Goal: Use online tool/utility: Utilize a website feature to perform a specific function

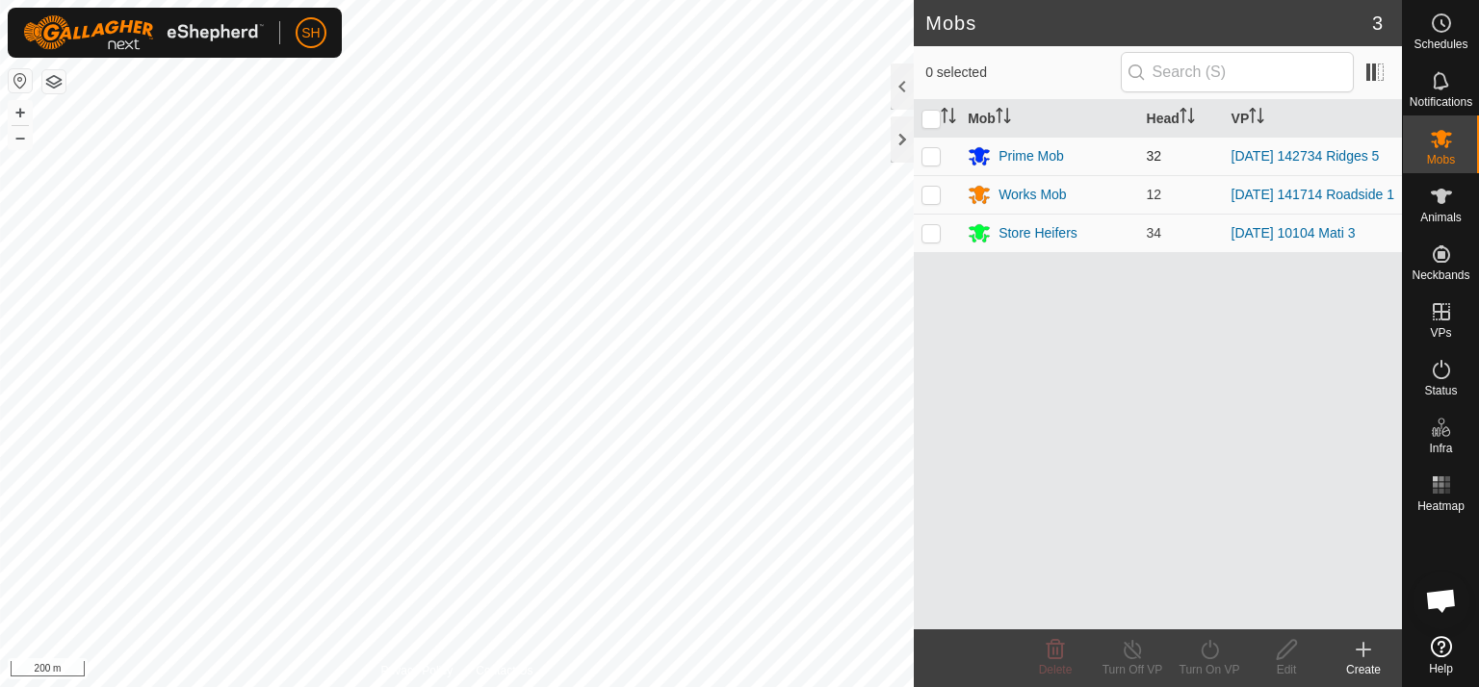
click at [926, 156] on p-checkbox at bounding box center [930, 155] width 19 height 15
checkbox input "true"
click at [1201, 649] on icon at bounding box center [1209, 649] width 17 height 19
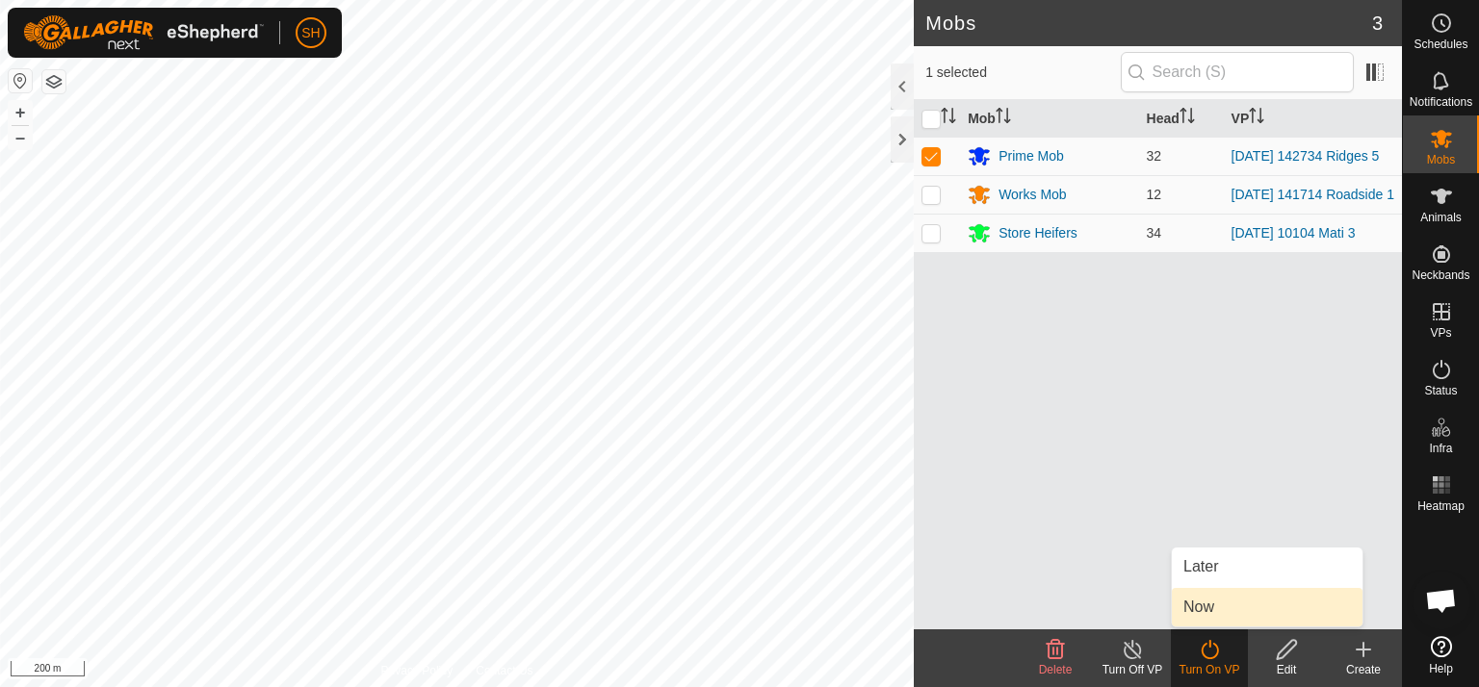
click at [1226, 607] on link "Now" at bounding box center [1267, 607] width 191 height 39
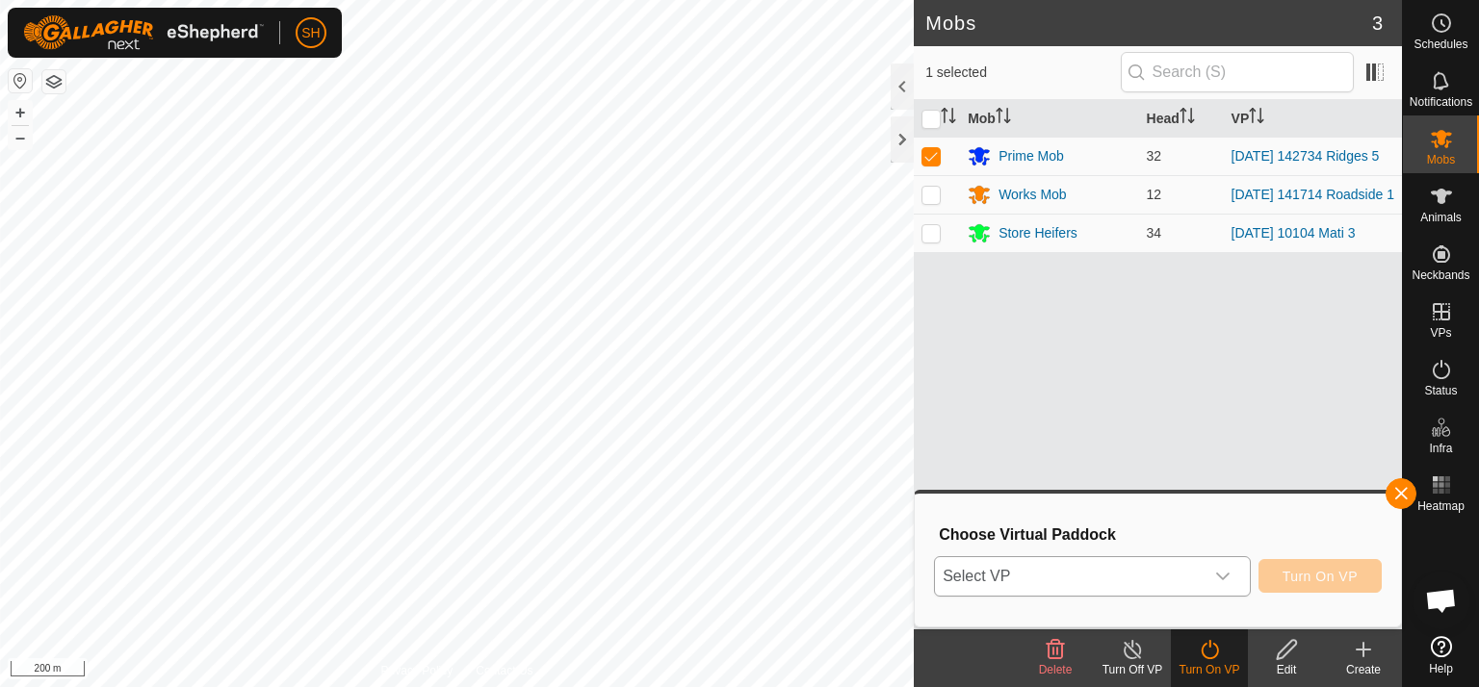
click at [1228, 577] on icon "dropdown trigger" at bounding box center [1222, 577] width 13 height 8
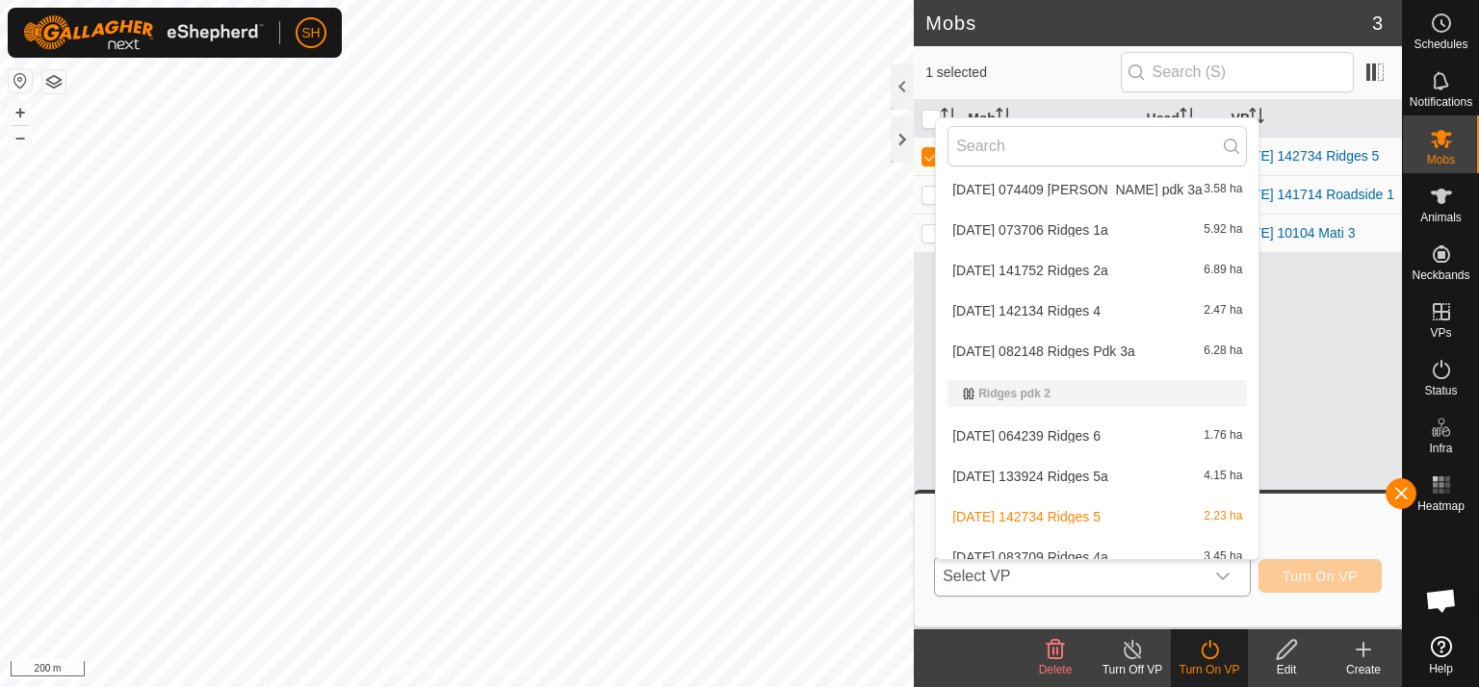
scroll to position [960, 0]
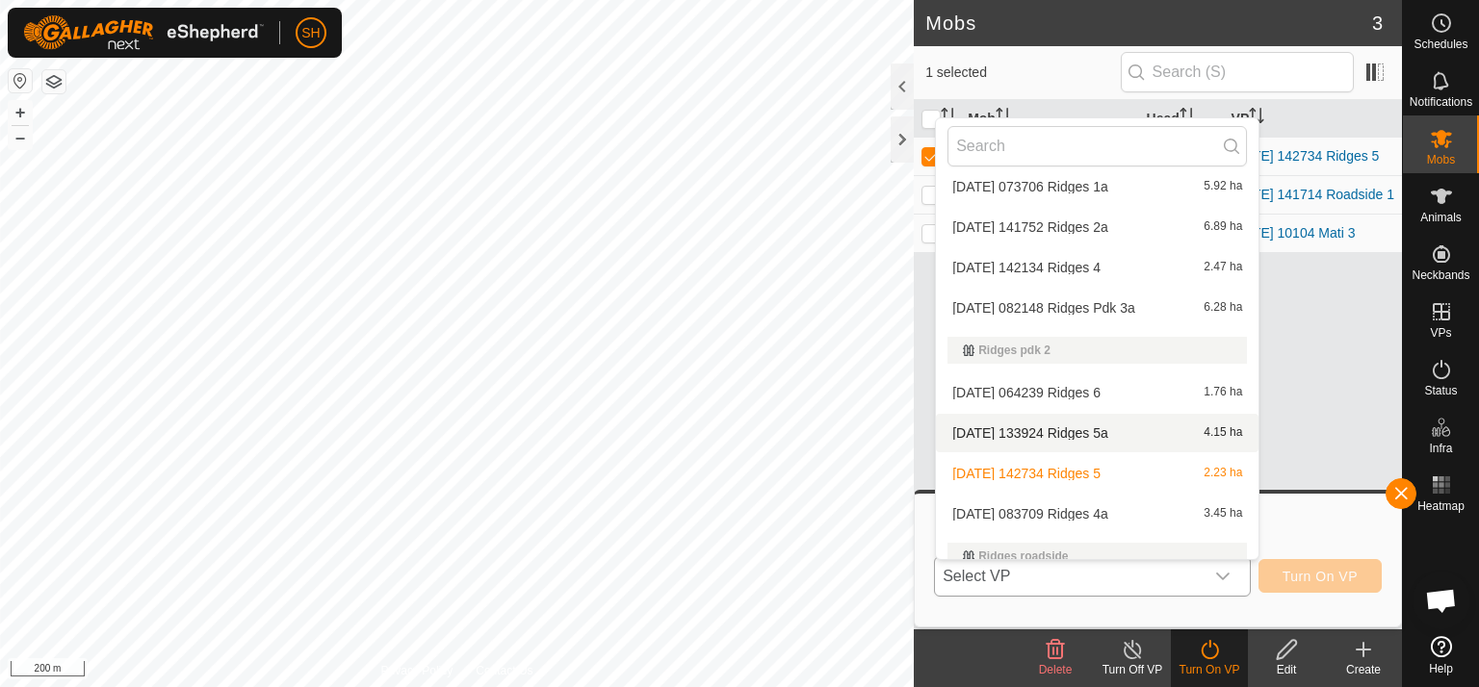
click at [1053, 433] on li "[DATE] 133924 Ridges 5a 4.15 ha" at bounding box center [1097, 433] width 323 height 39
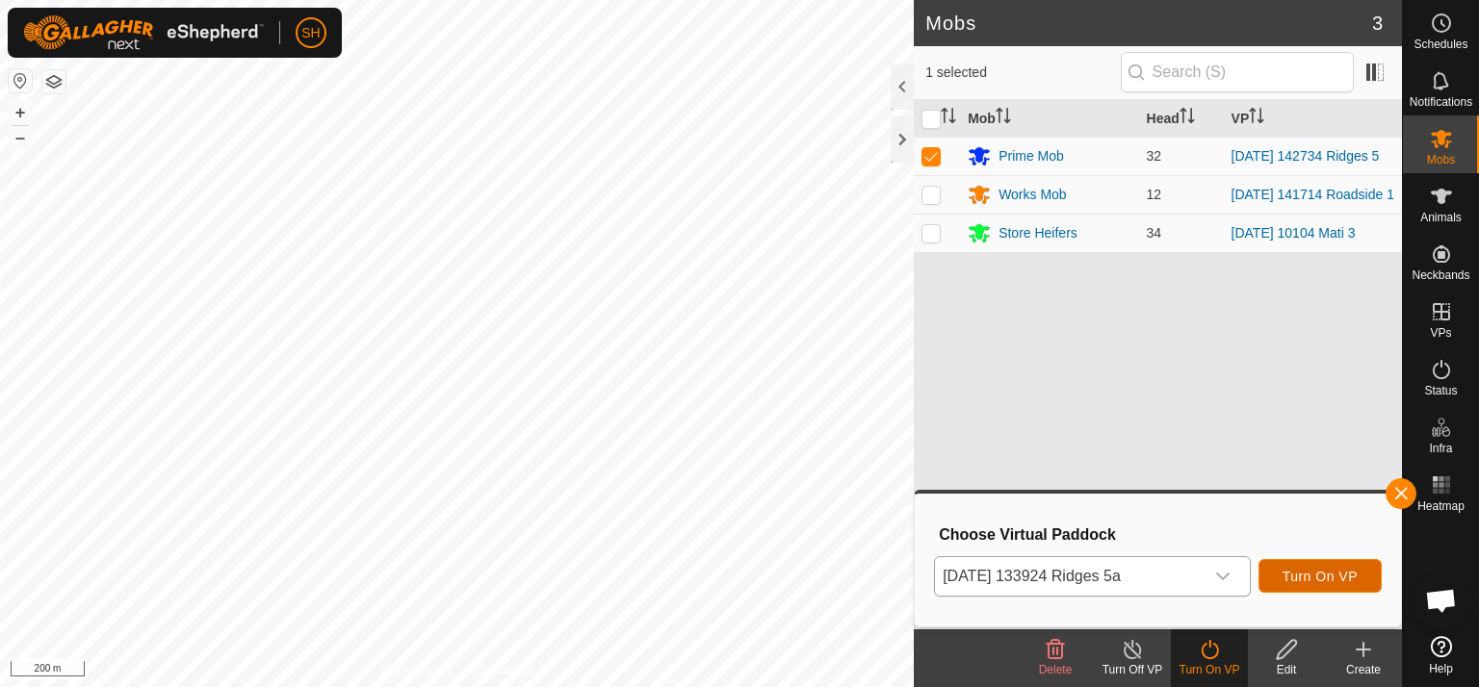
click at [1323, 575] on span "Turn On VP" at bounding box center [1319, 576] width 75 height 15
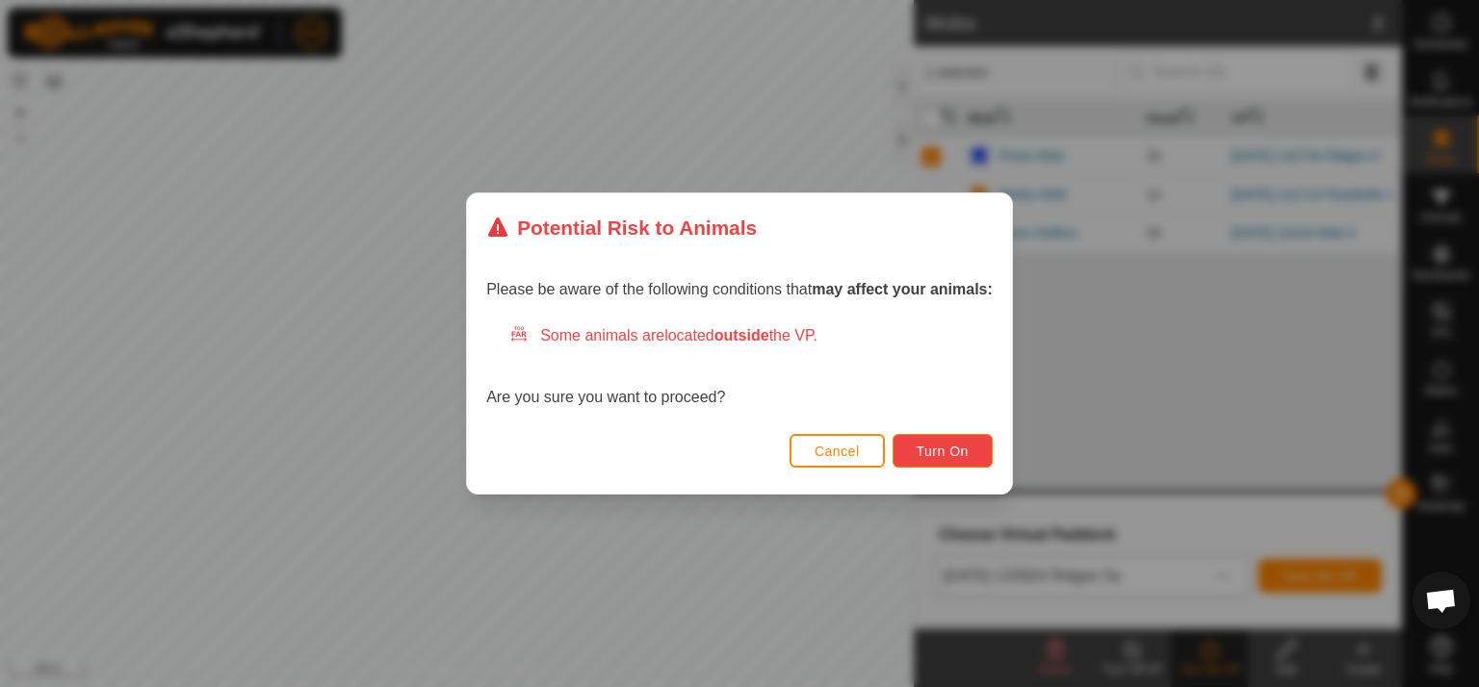
click at [931, 452] on span "Turn On" at bounding box center [943, 451] width 52 height 15
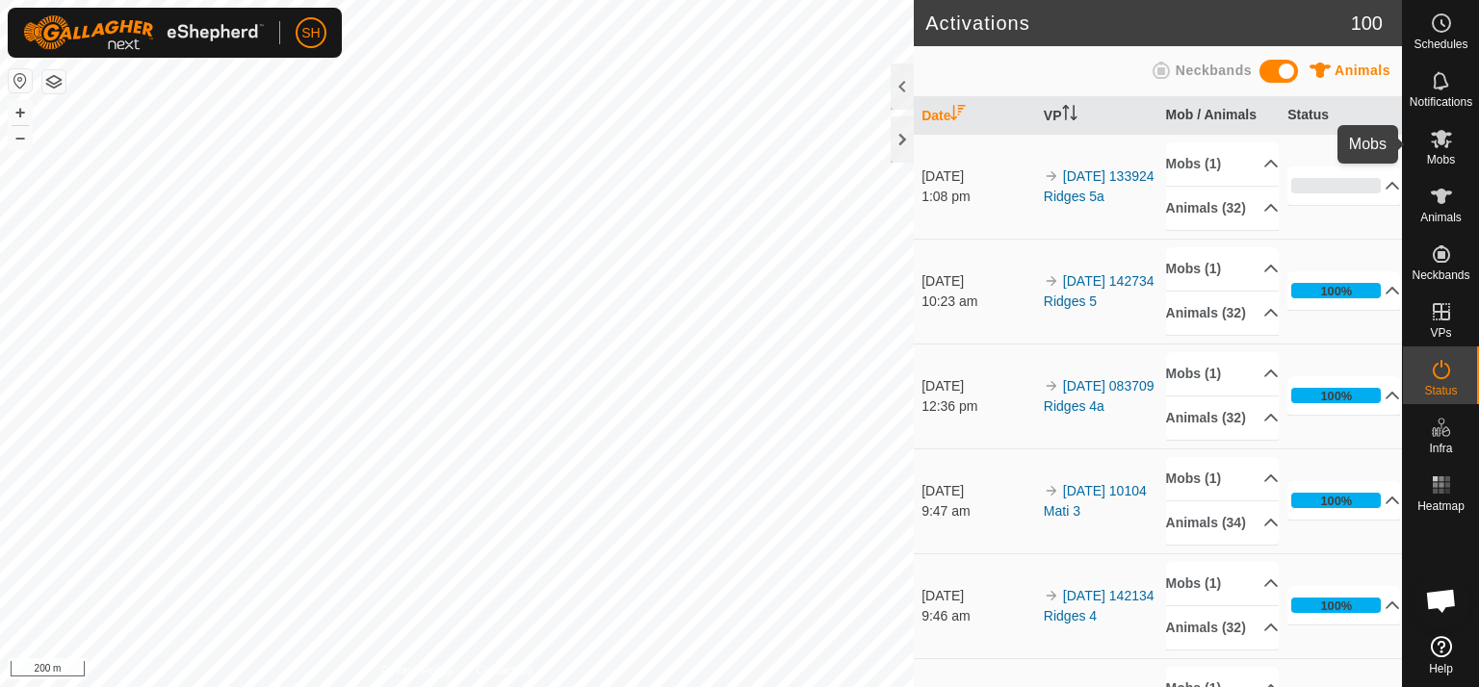
click at [1441, 147] on icon at bounding box center [1441, 138] width 23 height 23
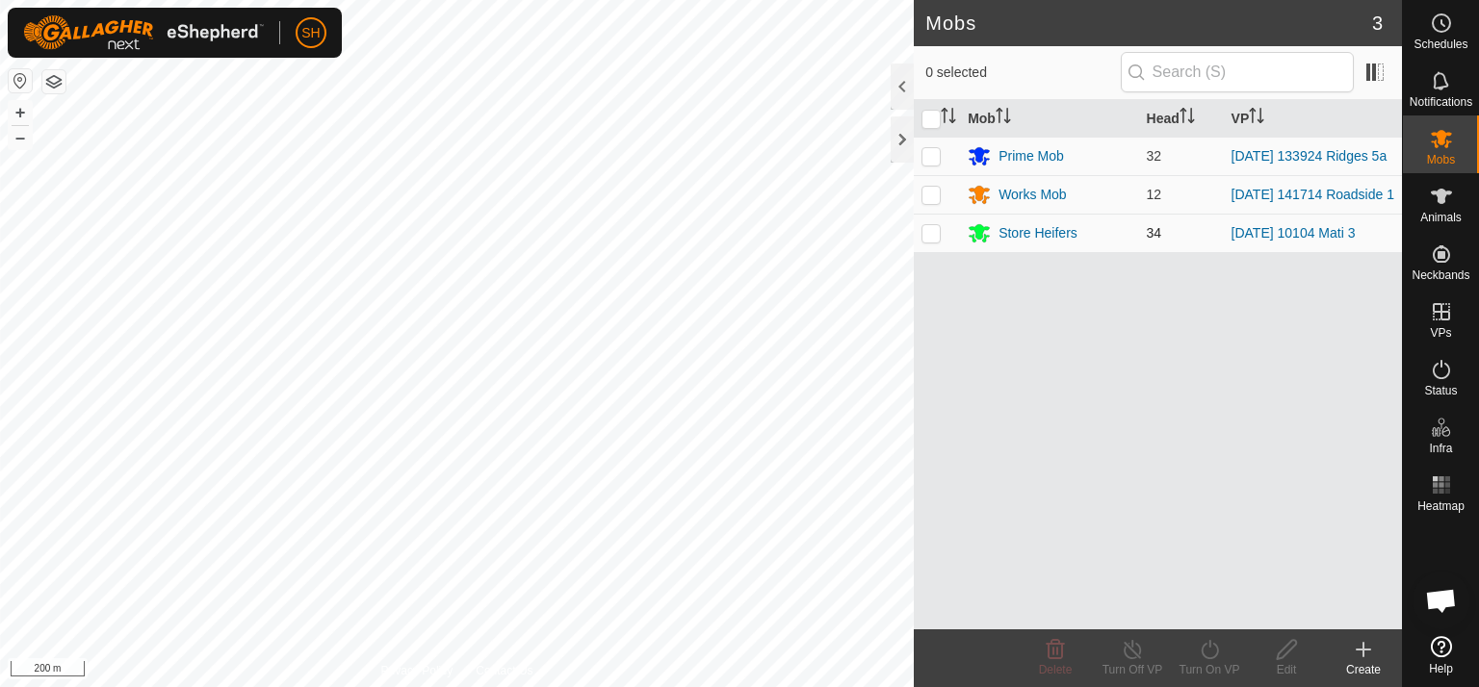
click at [929, 236] on p-checkbox at bounding box center [930, 232] width 19 height 15
checkbox input "true"
click at [1211, 651] on icon at bounding box center [1210, 649] width 24 height 23
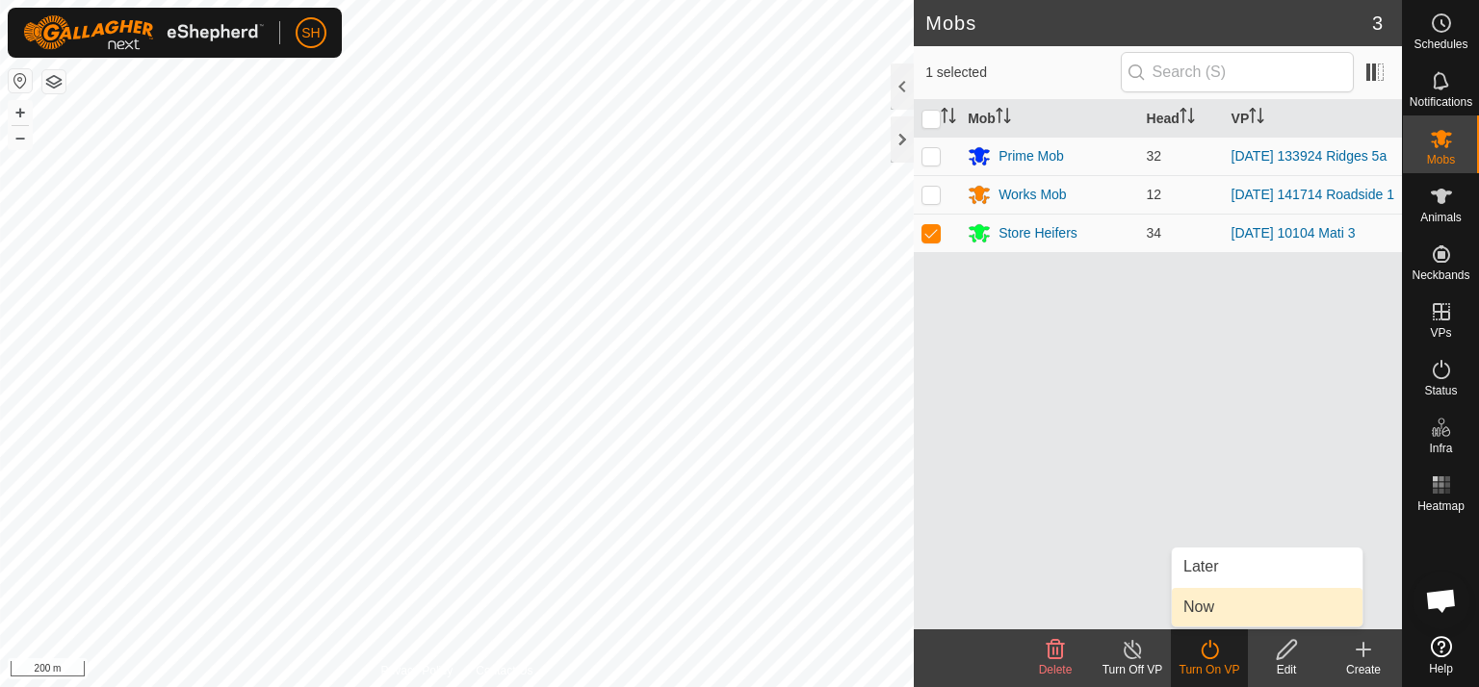
click at [1212, 598] on link "Now" at bounding box center [1267, 607] width 191 height 39
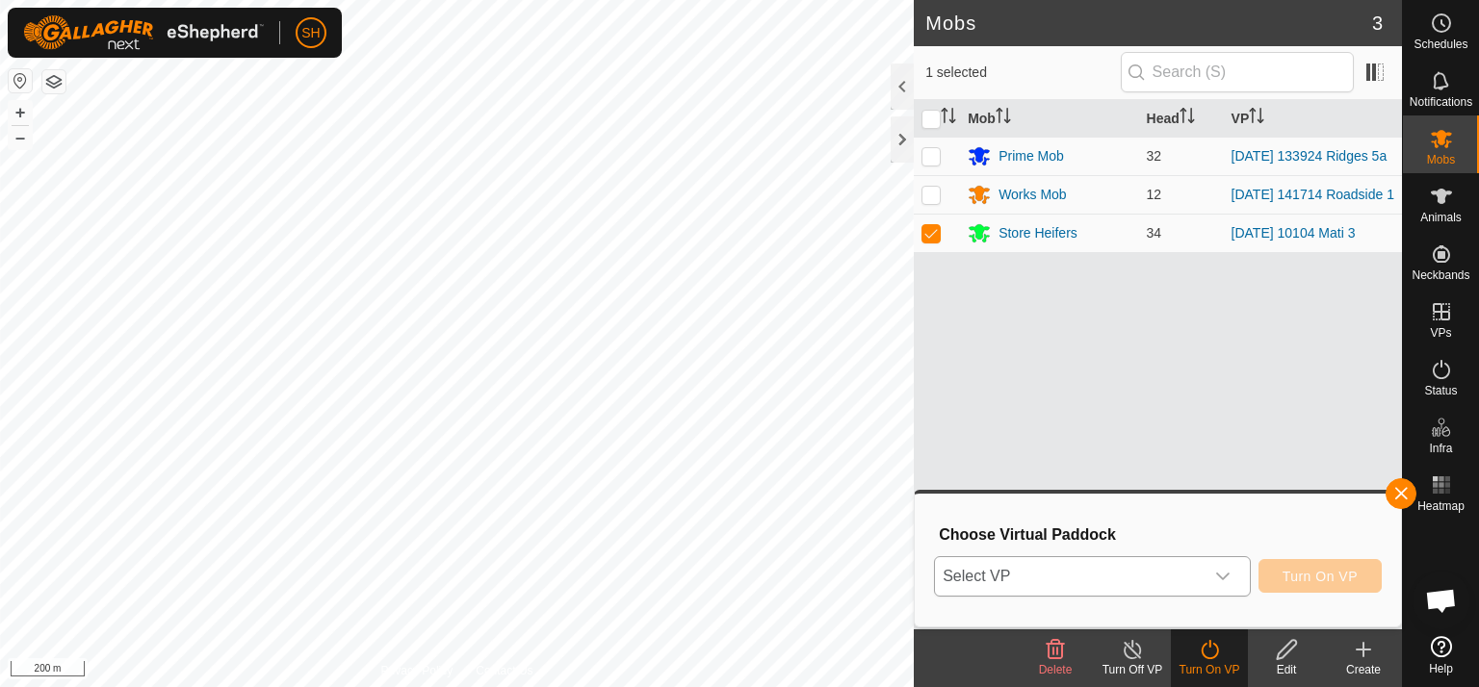
click at [1229, 575] on icon "dropdown trigger" at bounding box center [1222, 577] width 13 height 8
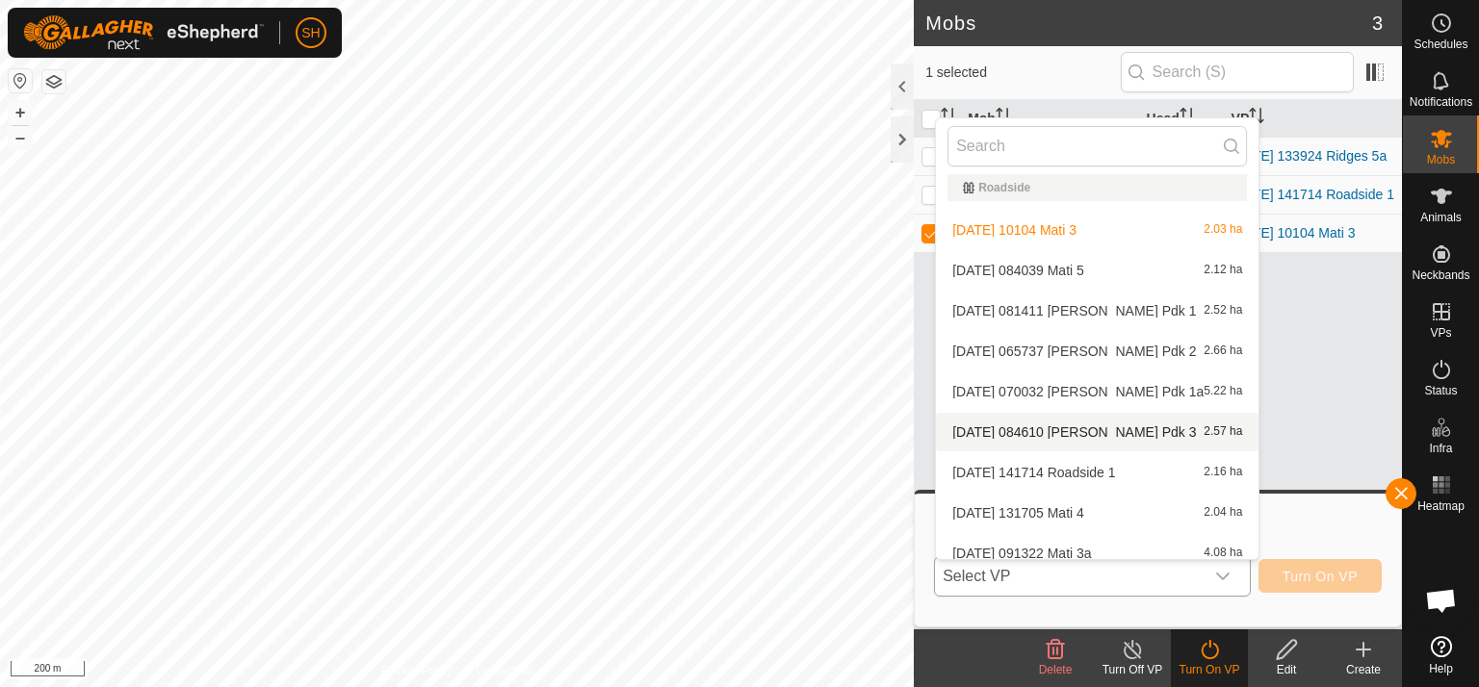
scroll to position [1609, 0]
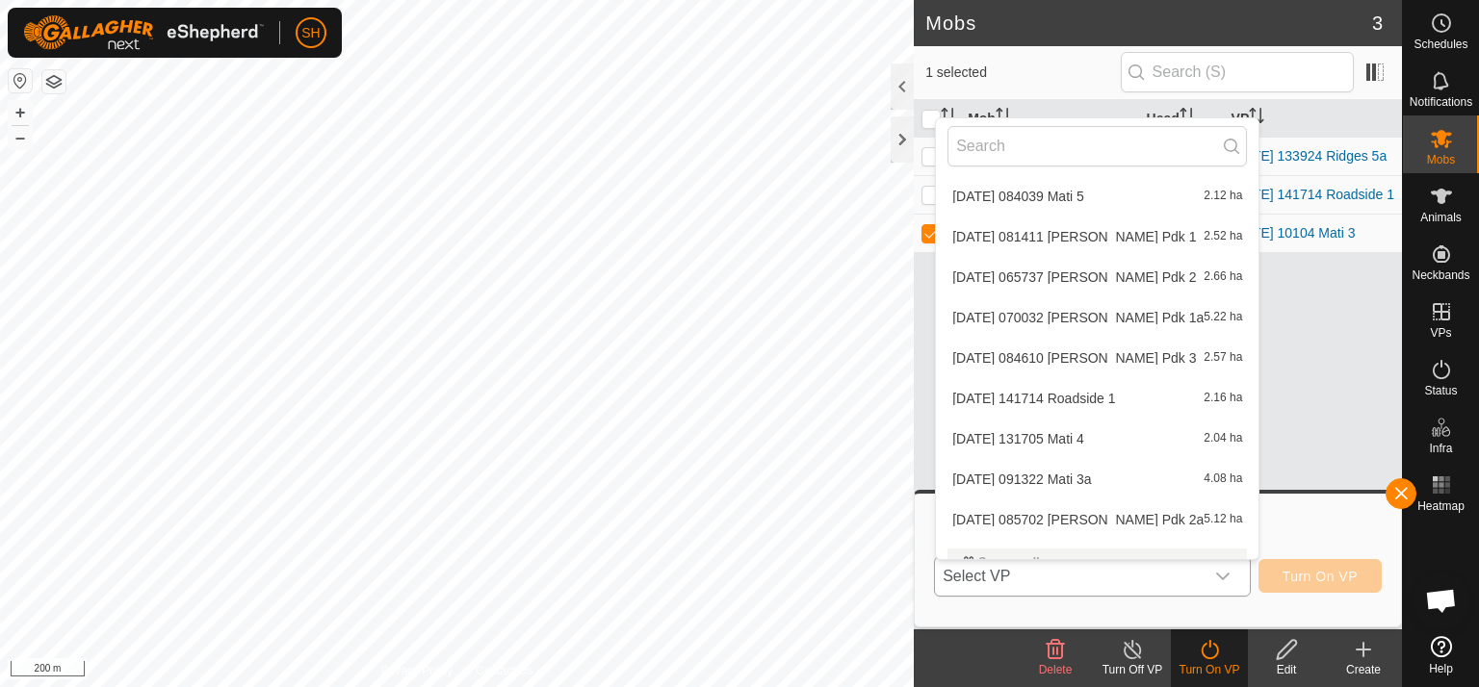
click at [1053, 476] on li "[DATE] 091322 Mati 3a 4.08 ha" at bounding box center [1097, 479] width 323 height 39
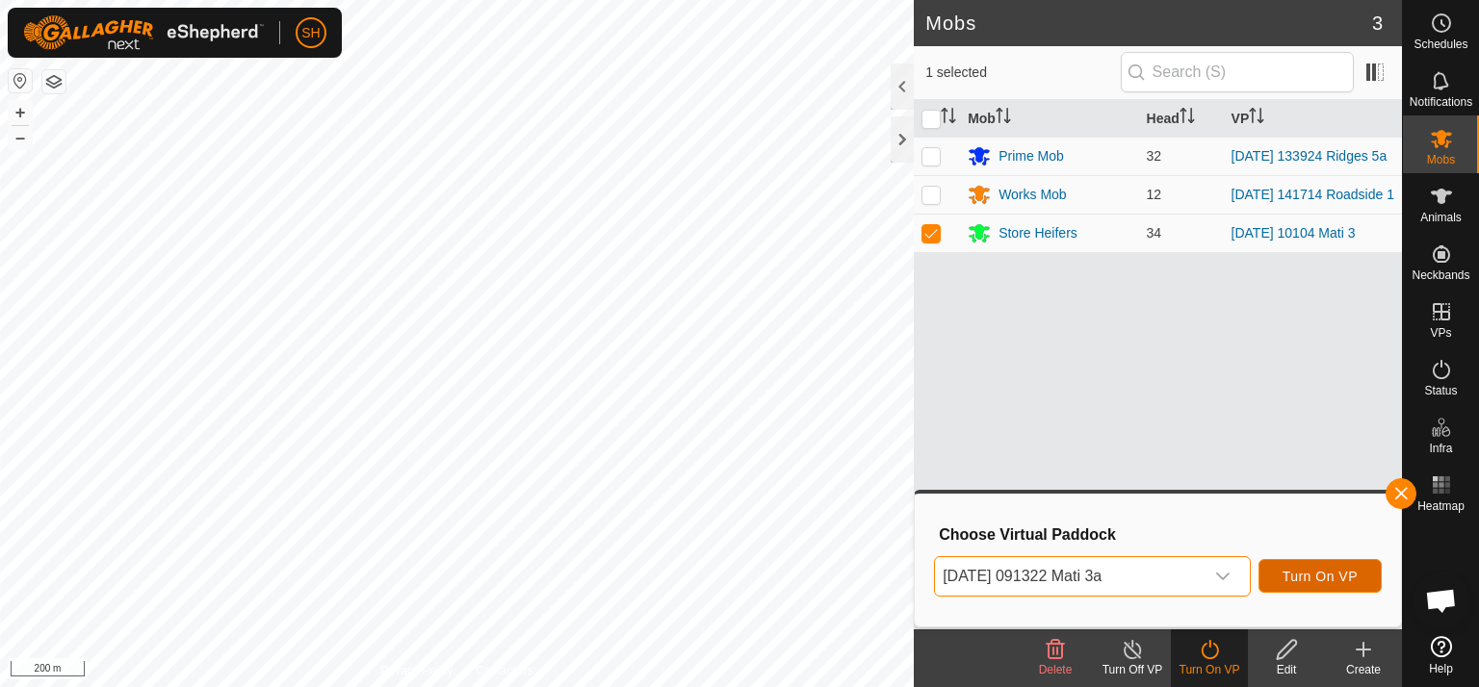
click at [1330, 581] on span "Turn On VP" at bounding box center [1319, 576] width 75 height 15
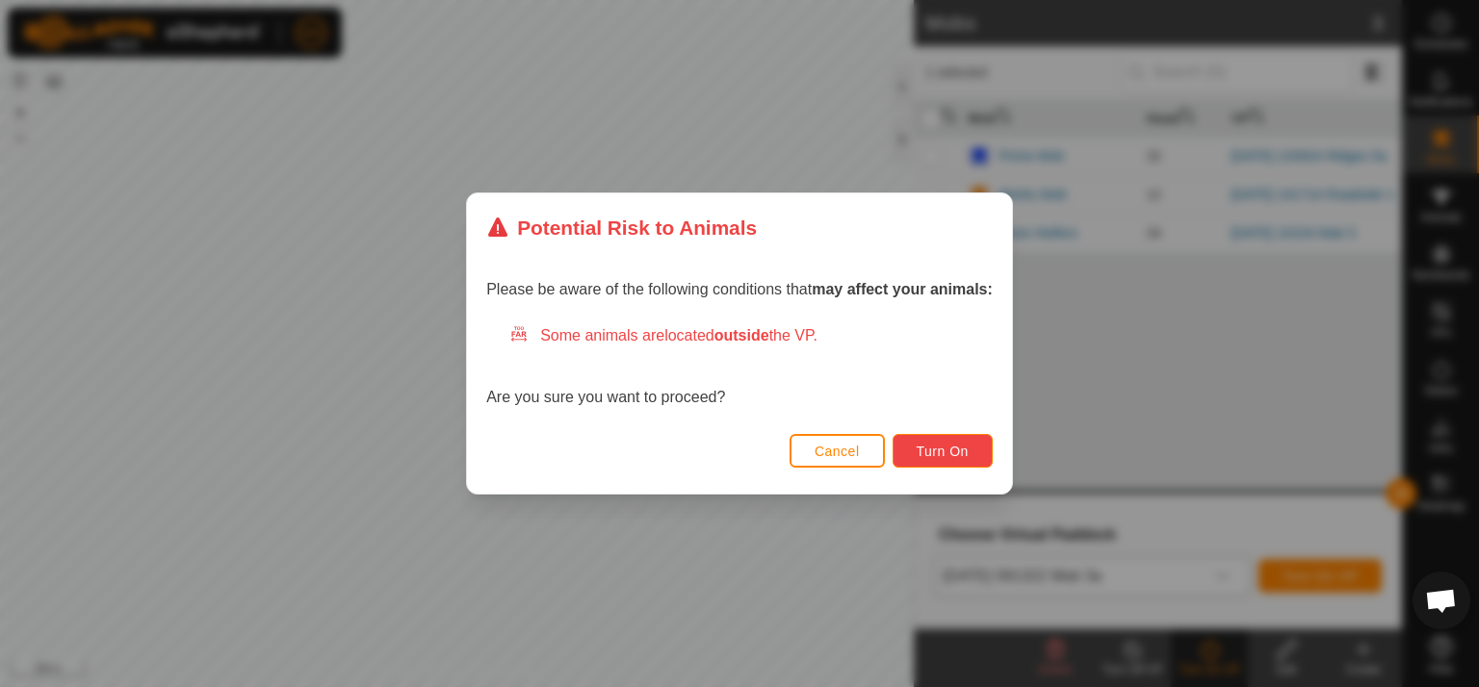
click at [954, 447] on span "Turn On" at bounding box center [943, 451] width 52 height 15
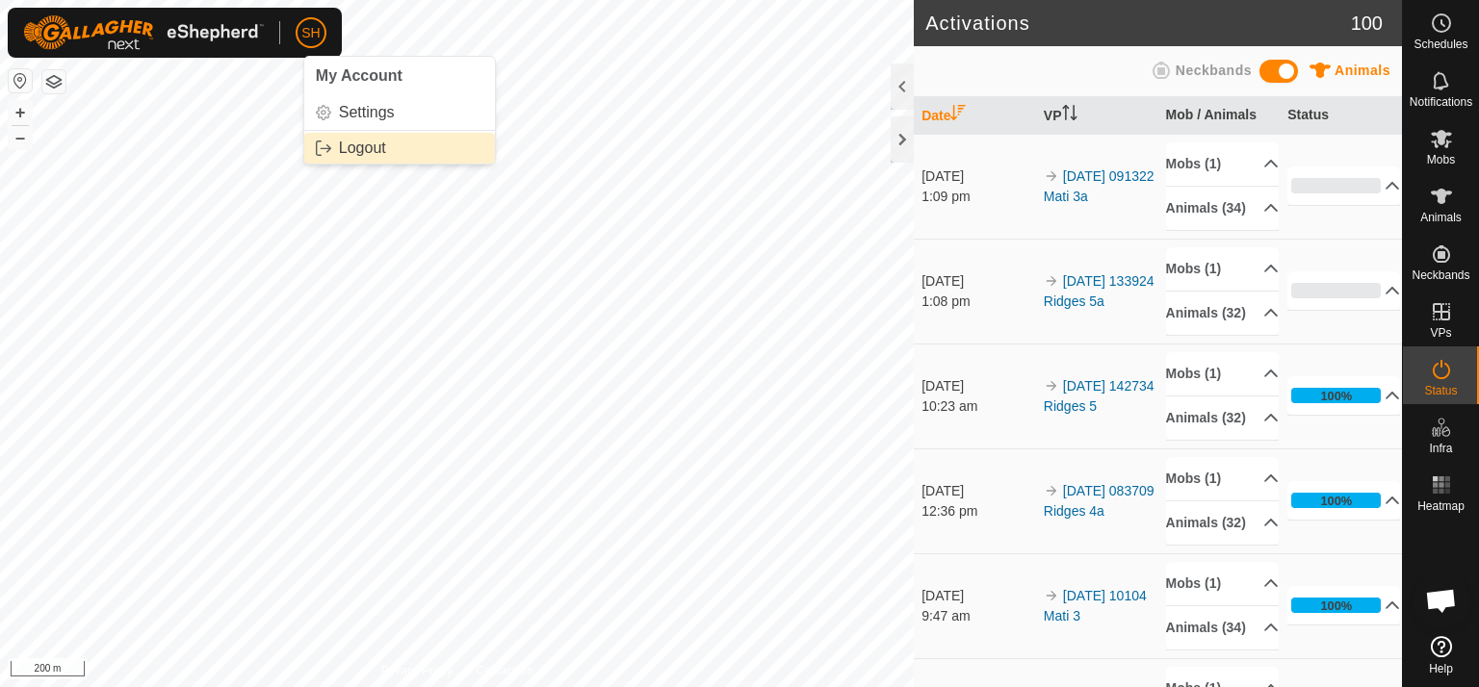
click at [342, 142] on link "Logout" at bounding box center [399, 148] width 191 height 31
